Goal: Task Accomplishment & Management: Complete application form

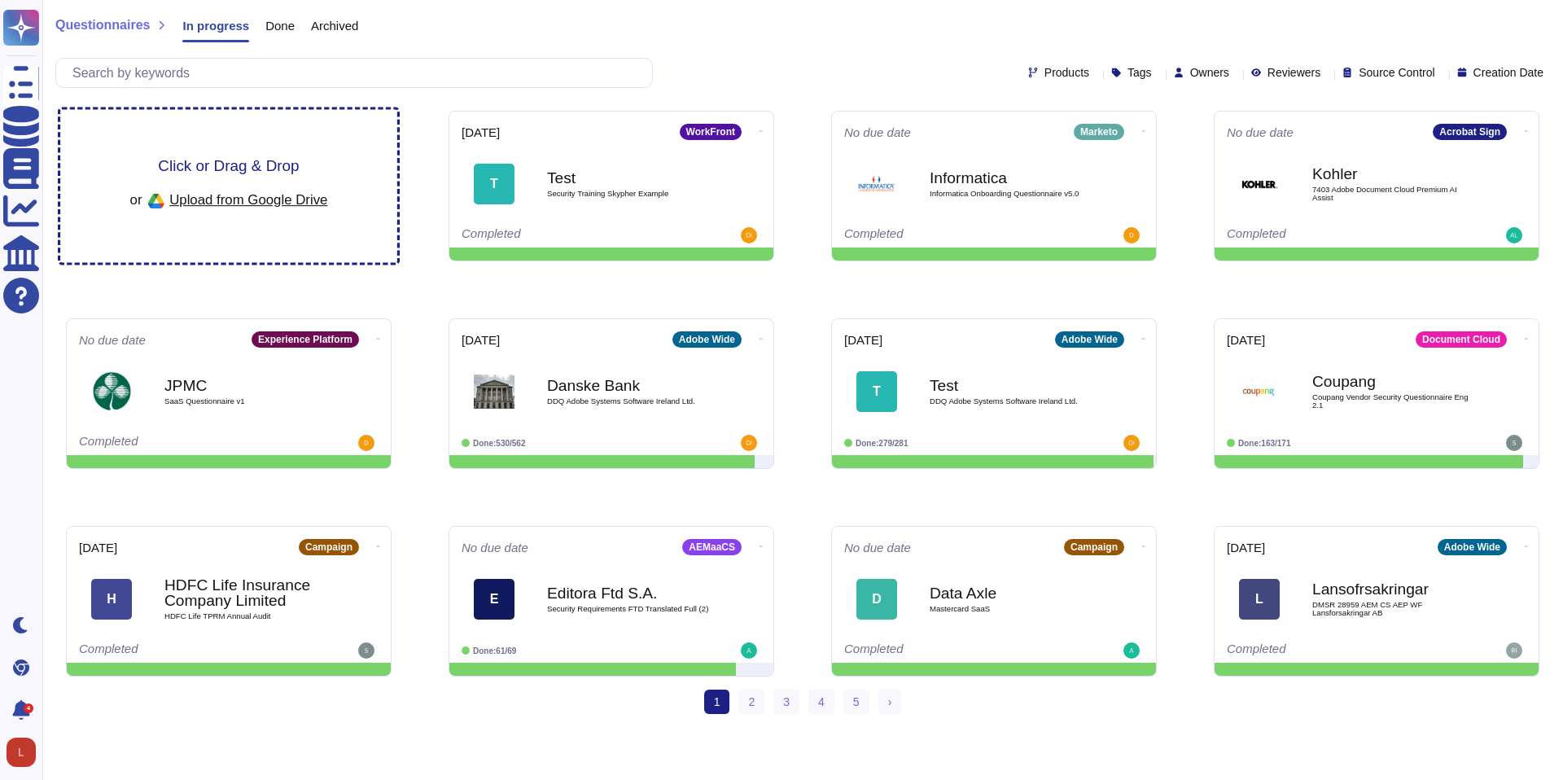
click at [233, 183] on div "Click or Drag & Drop or Upload from Google Drive" at bounding box center [229, 186] width 198 height 56
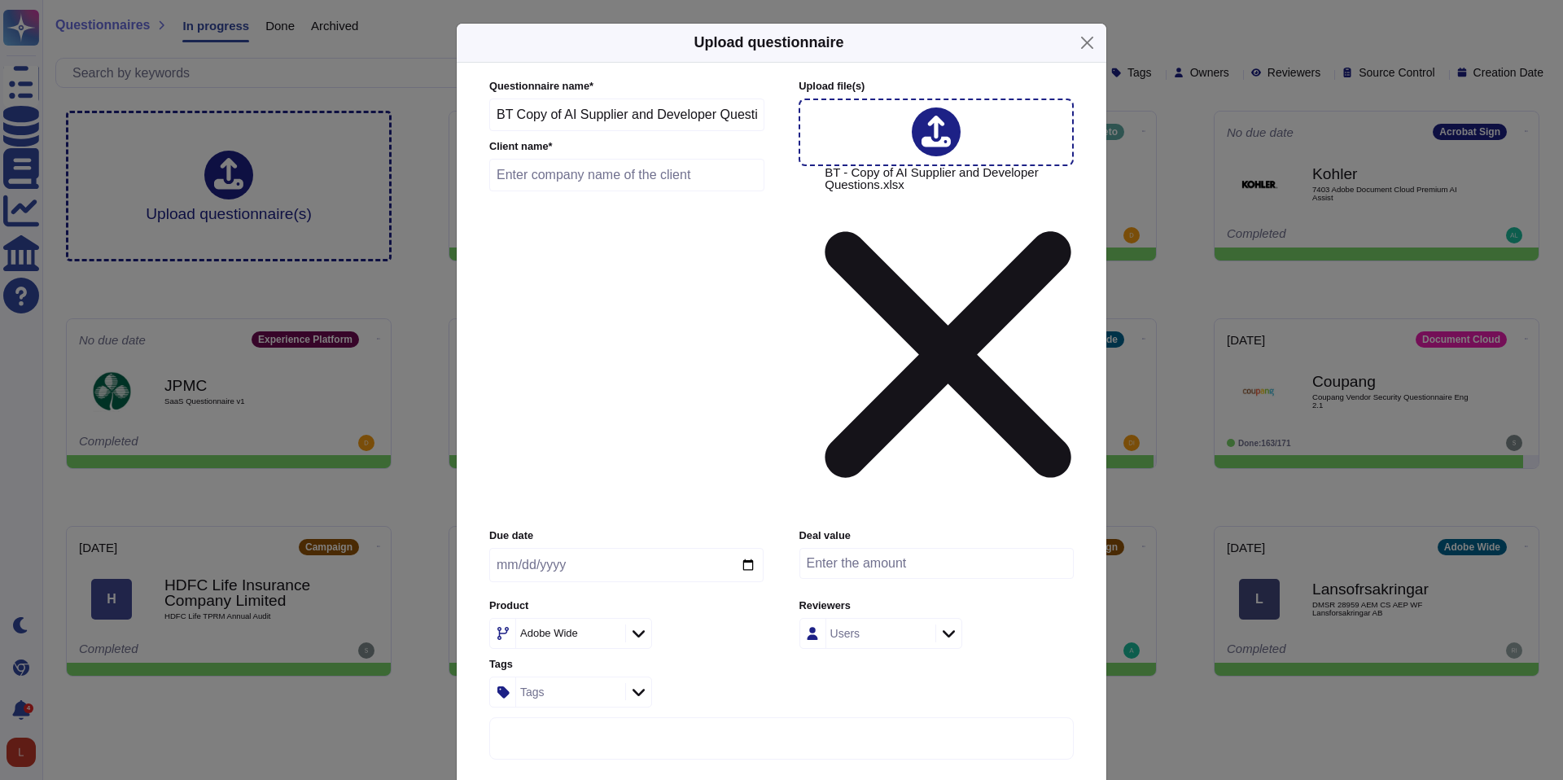
click at [554, 191] on input "text" at bounding box center [626, 175] width 275 height 33
type input "BT"
click at [746, 548] on input "date" at bounding box center [626, 565] width 274 height 34
type input "[DATE]"
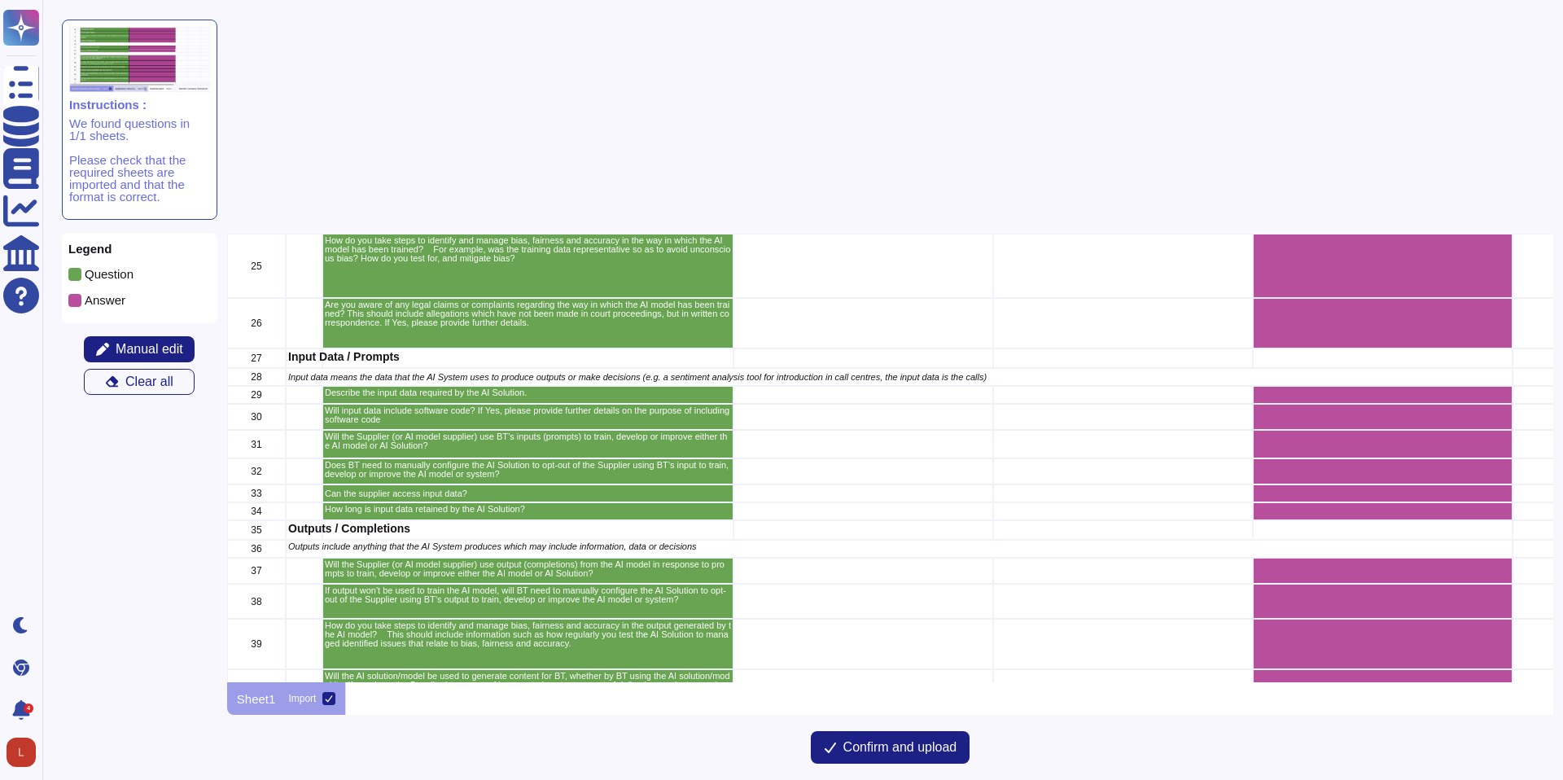
scroll to position [1237, 0]
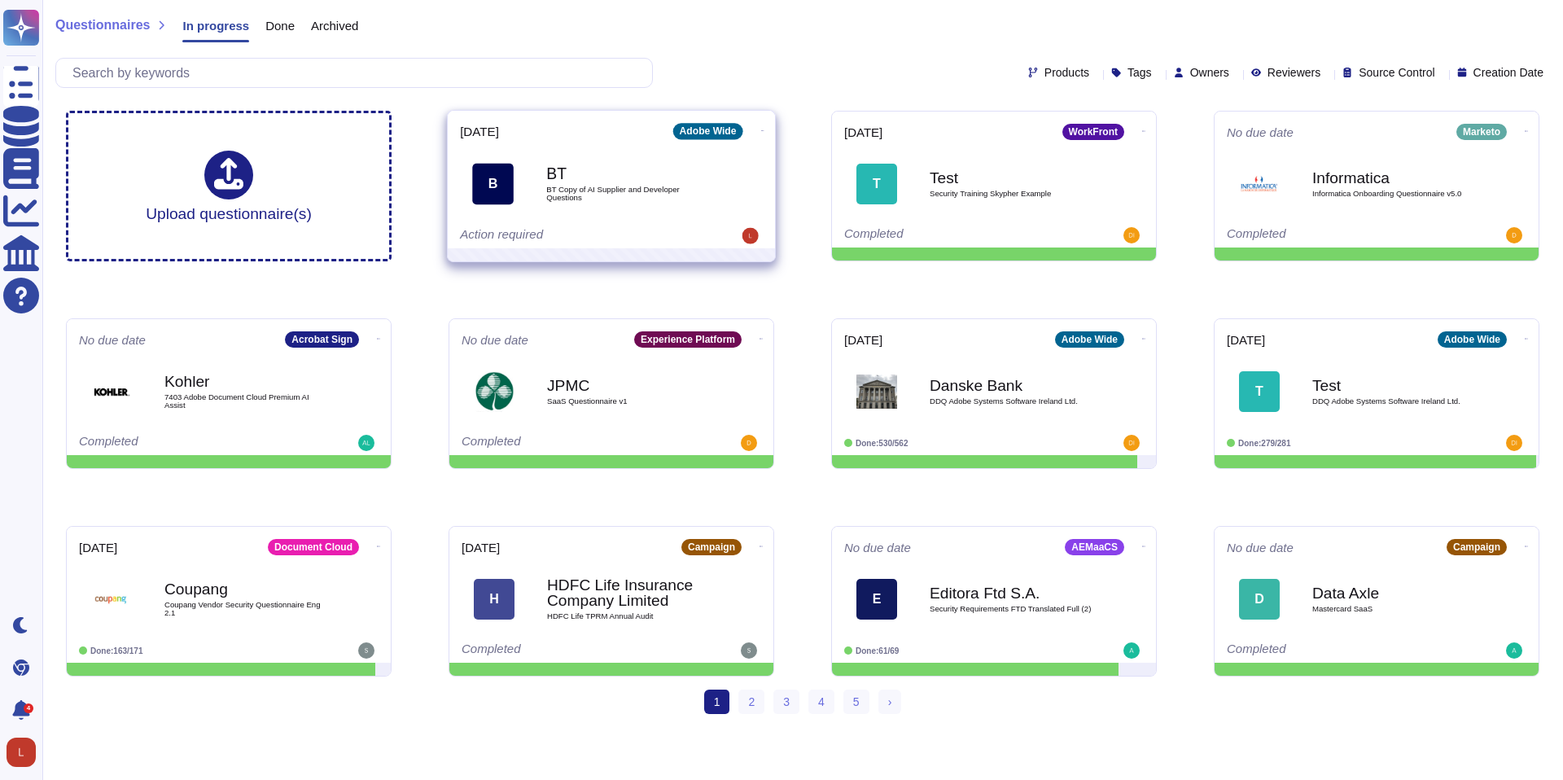
click at [761, 129] on icon at bounding box center [762, 131] width 3 height 4
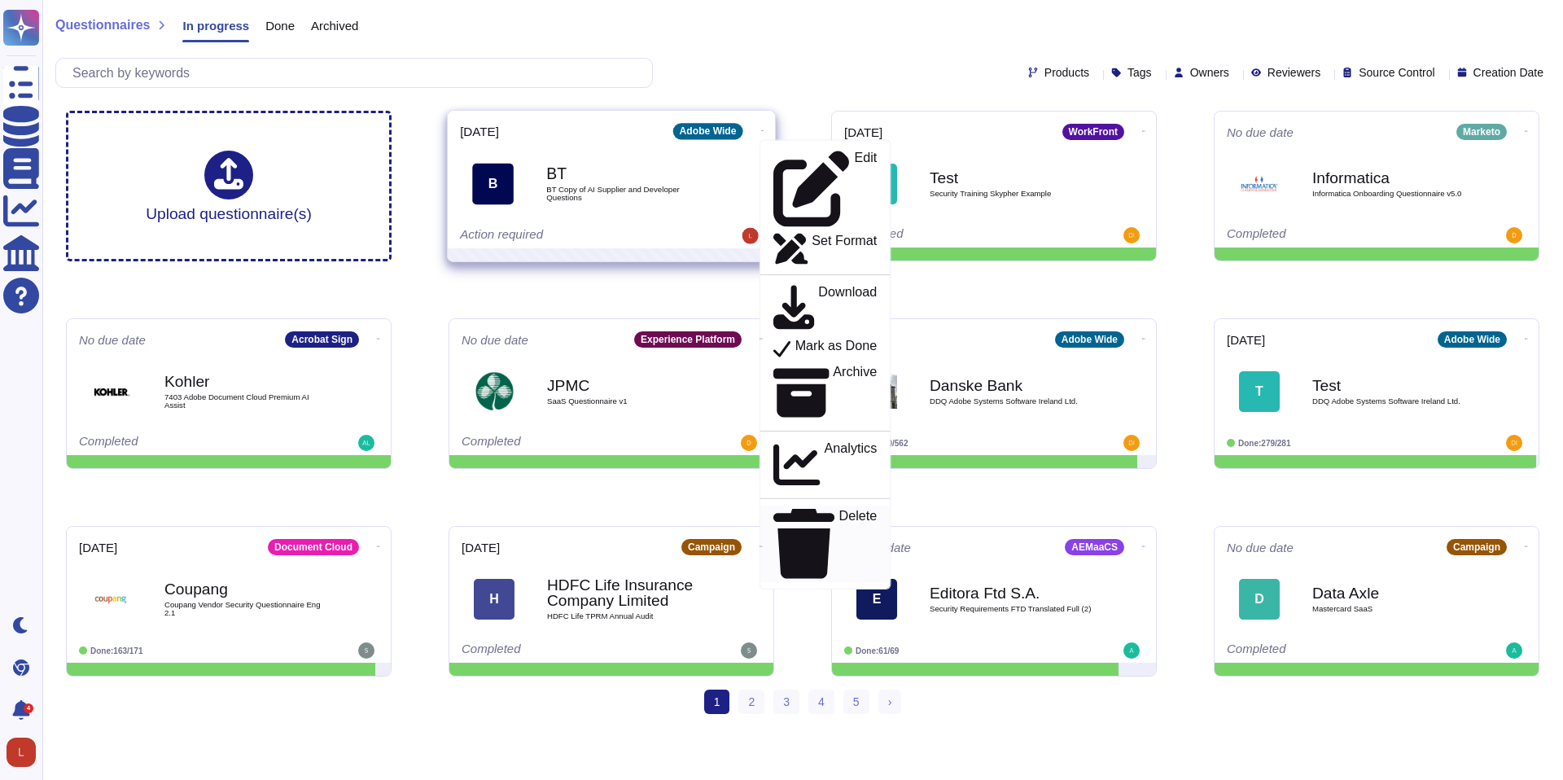
click at [839, 510] on p "Delete" at bounding box center [858, 544] width 38 height 69
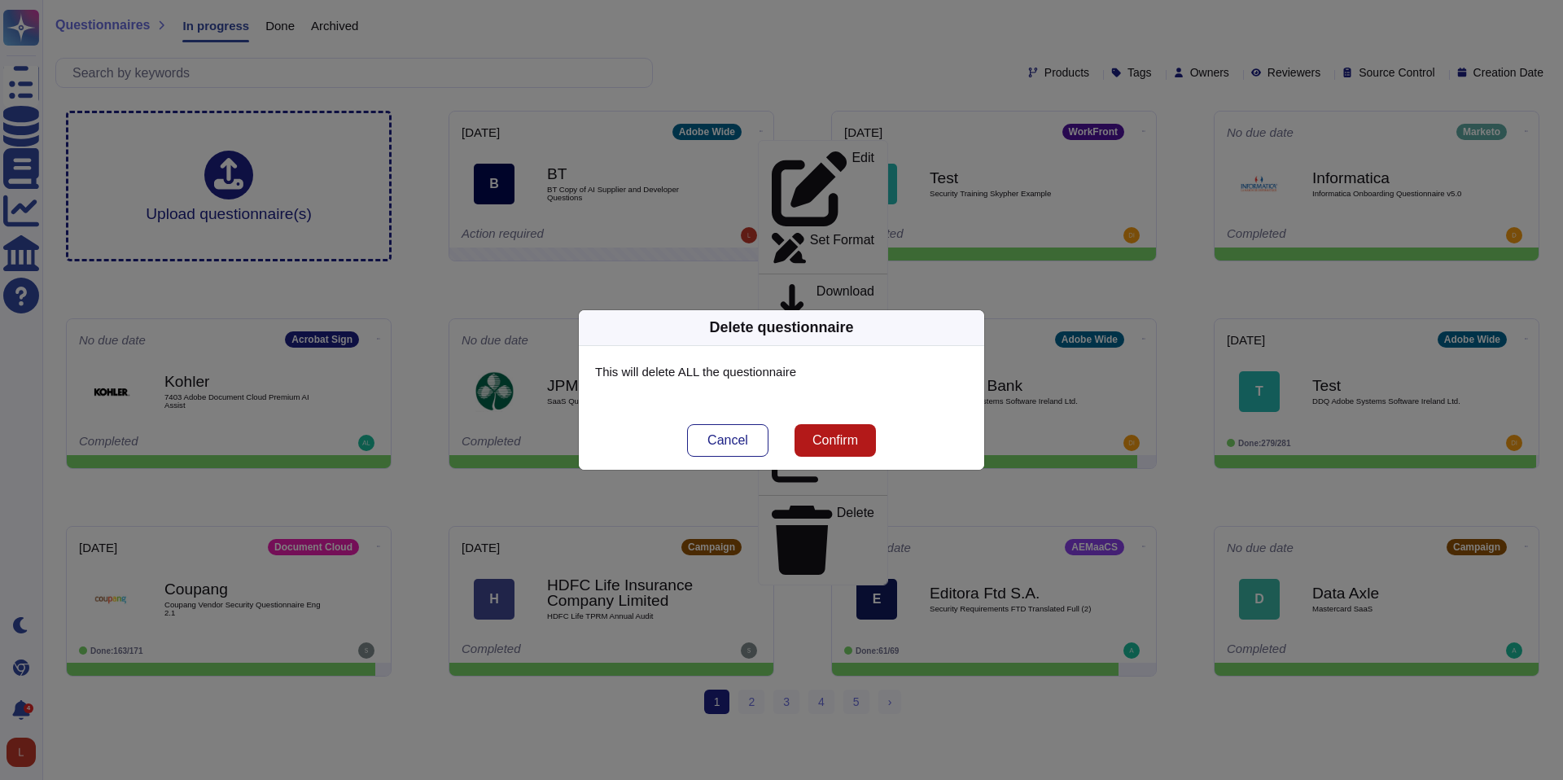
click at [842, 431] on button "Confirm" at bounding box center [834, 440] width 81 height 33
